Goal: Navigation & Orientation: Understand site structure

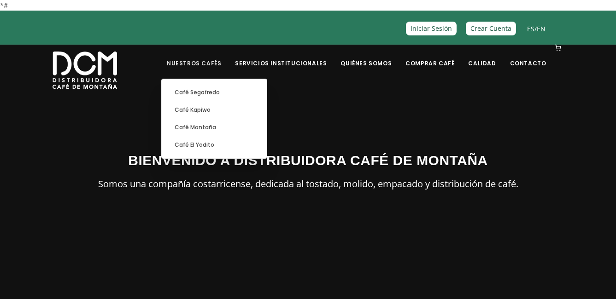
click at [225, 58] on link "Nuestros Cafés" at bounding box center [193, 57] width 65 height 22
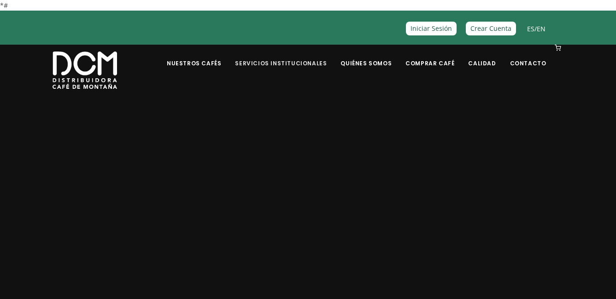
click at [285, 62] on link "Servicios Institucionales" at bounding box center [280, 57] width 103 height 22
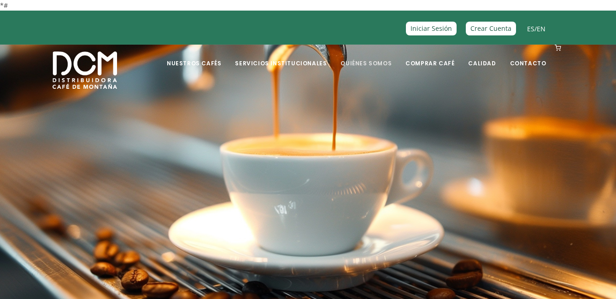
click at [378, 61] on link "Quiénes Somos" at bounding box center [366, 57] width 62 height 22
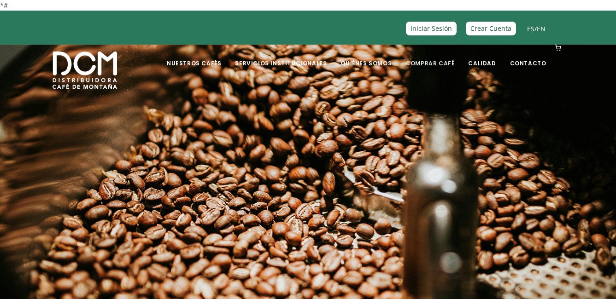
click at [434, 63] on link "Comprar Café" at bounding box center [430, 57] width 60 height 22
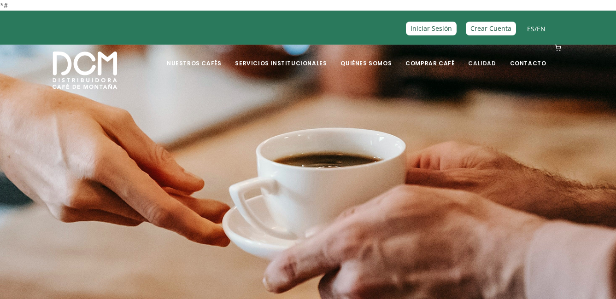
click at [486, 60] on link "Calidad" at bounding box center [481, 57] width 39 height 22
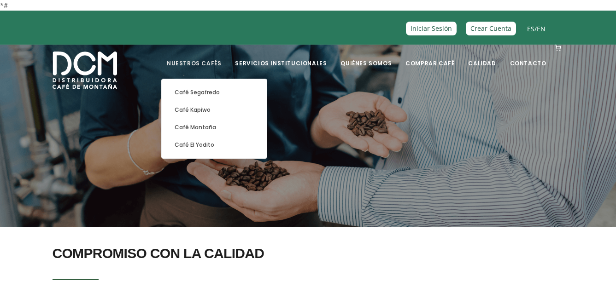
click at [207, 63] on link "Nuestros Cafés" at bounding box center [193, 57] width 65 height 22
